Goal: Obtain resource: Download file/media

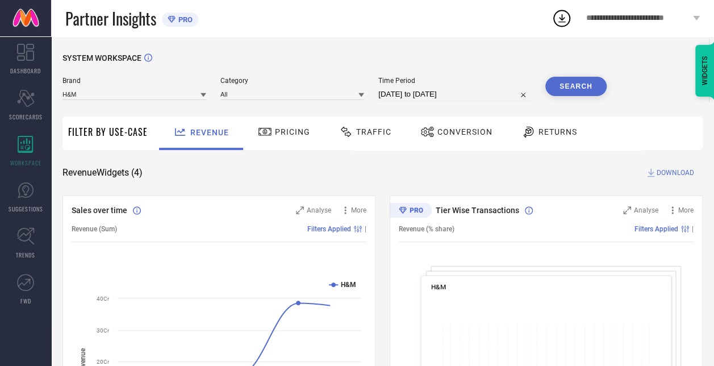
select select "7"
select select "2025"
select select "8"
select select "2025"
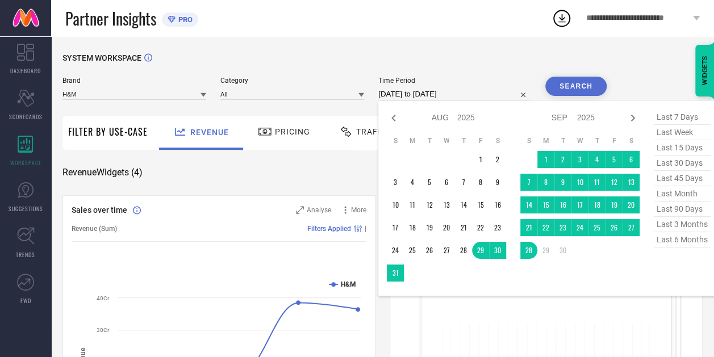
click at [454, 97] on input "29-08-2025 to 28-09-2025" at bounding box center [454, 94] width 153 height 14
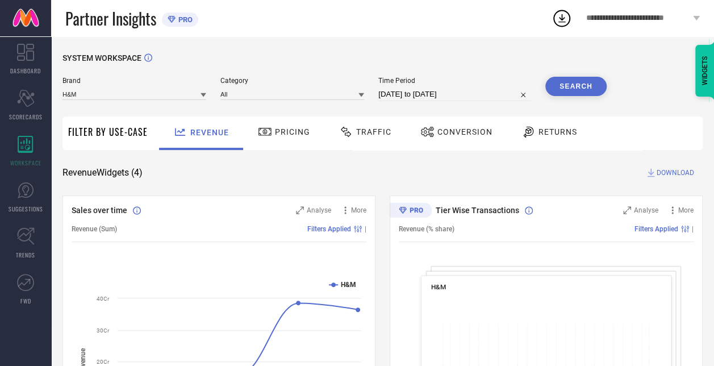
click at [494, 69] on div "SYSTEM WORKSPACE" at bounding box center [382, 64] width 640 height 23
click at [460, 87] on div "Time Period 29-08-2025 to 28-09-2025" at bounding box center [454, 89] width 153 height 24
click at [578, 81] on button "Search" at bounding box center [575, 86] width 61 height 19
click at [672, 175] on span "DOWNLOAD" at bounding box center [674, 172] width 37 height 11
click at [568, 16] on circle at bounding box center [562, 19] width 16 height 16
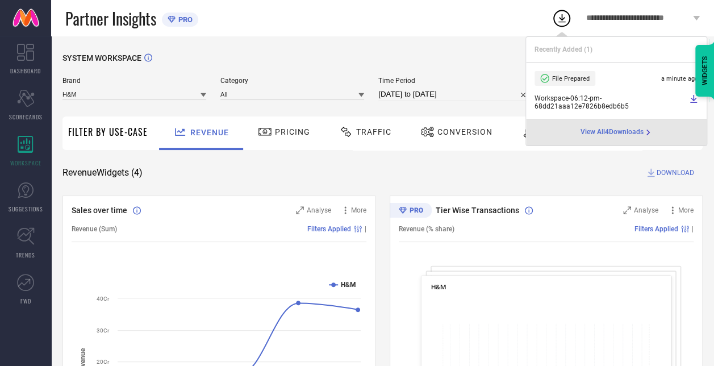
click at [562, 98] on span "Workspace - 06:12-pm - 68dd21aaa12e7826b8edb6b5" at bounding box center [610, 102] width 152 height 16
click at [690, 101] on icon at bounding box center [693, 98] width 9 height 9
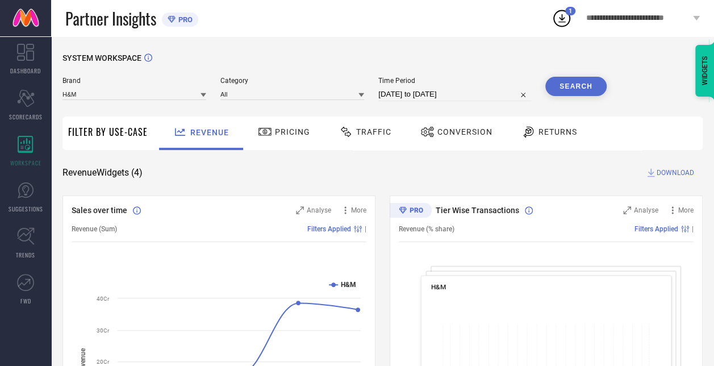
click at [421, 25] on div "Partner Insights PRO" at bounding box center [308, 18] width 486 height 36
click at [409, 102] on div "Brand H&M Category All Time Period 29-08-2025 to 28-09-2025 Search" at bounding box center [334, 94] width 544 height 34
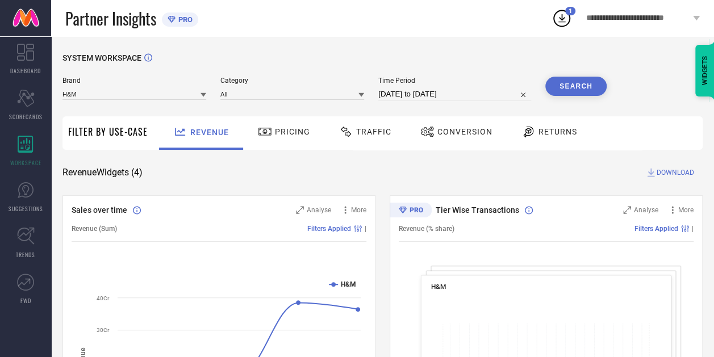
select select "7"
select select "2025"
select select "8"
select select "2025"
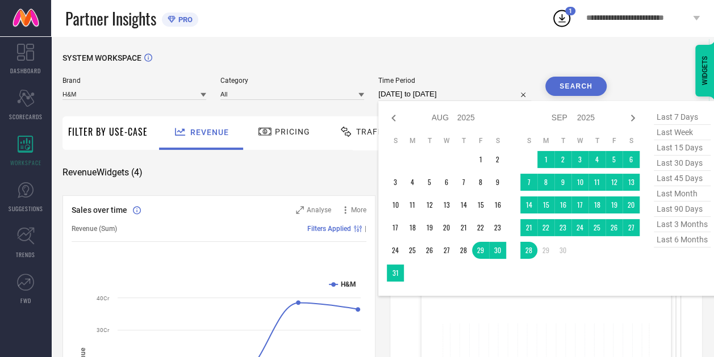
click at [409, 98] on input "29-08-2025 to 28-09-2025" at bounding box center [454, 94] width 153 height 14
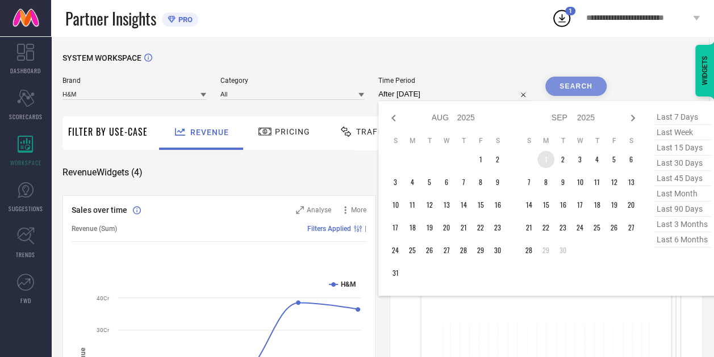
click at [545, 160] on td "1" at bounding box center [545, 159] width 17 height 17
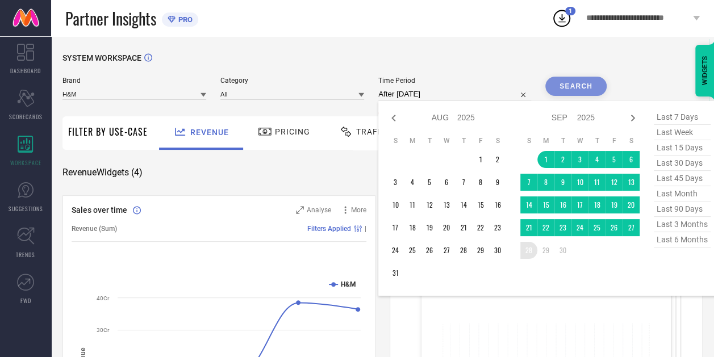
type input "[DATE] to [DATE]"
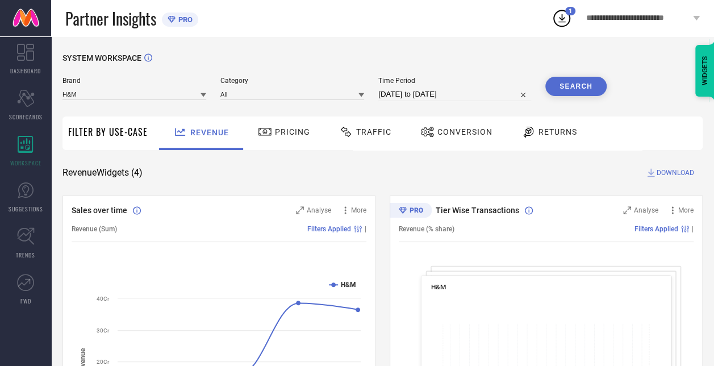
click at [587, 87] on button "Search" at bounding box center [575, 86] width 61 height 19
click at [661, 175] on span "DOWNLOAD" at bounding box center [674, 172] width 37 height 11
